Goal: Information Seeking & Learning: Find specific fact

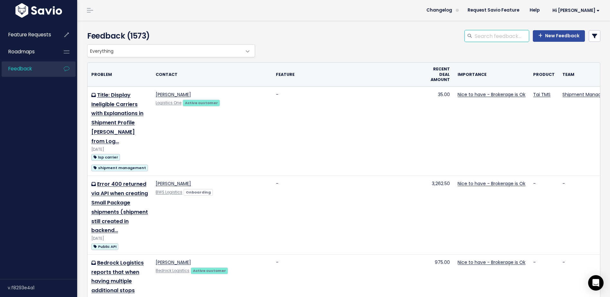
click at [480, 38] on input "search" at bounding box center [501, 36] width 55 height 12
type input "HTML format"
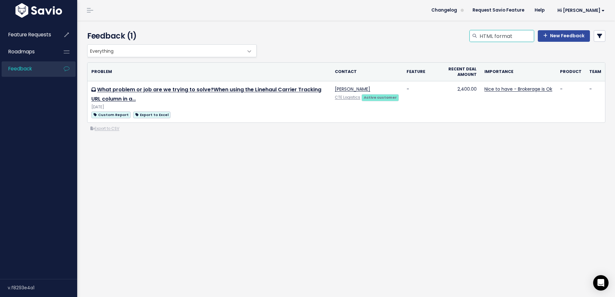
click at [502, 38] on input "HTML format" at bounding box center [506, 36] width 55 height 12
type input "HTML"
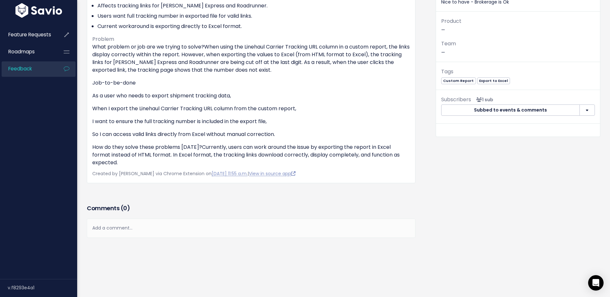
scroll to position [118, 0]
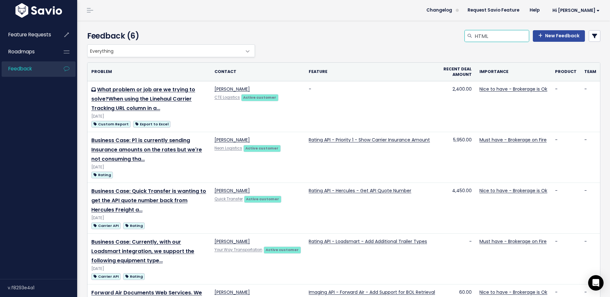
click at [497, 35] on input "HTML" at bounding box center [501, 36] width 55 height 12
type input "HTML report"
